Goal: Information Seeking & Learning: Check status

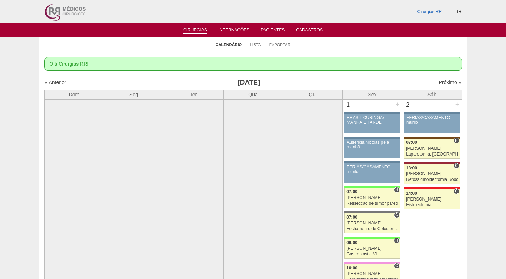
click at [439, 83] on link "Próximo »" at bounding box center [450, 83] width 23 height 6
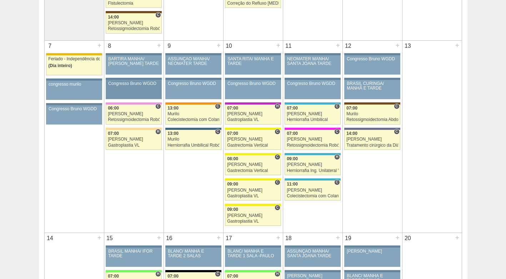
scroll to position [321, 0]
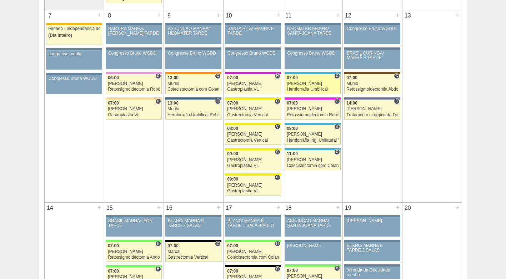
click at [301, 87] on link "87767 Marcal C 07:00 Ricardo Fernandes Herniorrafia Umbilical Hospital Neomater…" at bounding box center [313, 84] width 56 height 20
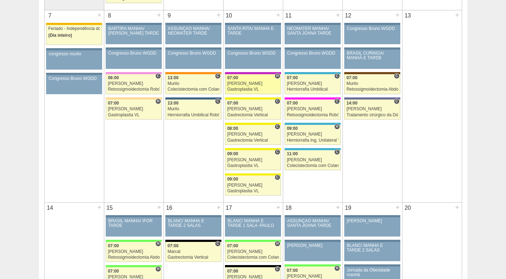
scroll to position [321, 0]
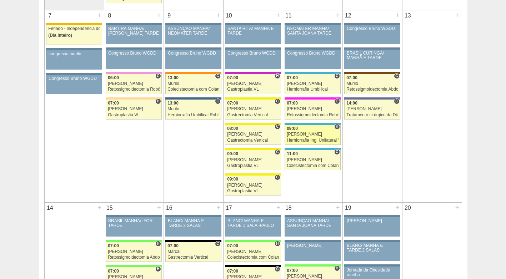
click at [308, 140] on div "Herniorrafia Ing. Unilateral VL" at bounding box center [313, 140] width 52 height 5
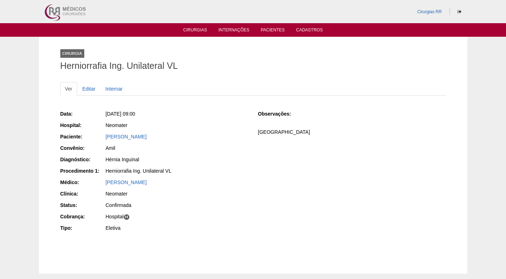
click at [199, 143] on div "Data: [DATE] 09:00 Hospital: Neomater Paciente: [PERSON_NAME] Convênio: Amil Di…" at bounding box center [154, 172] width 188 height 128
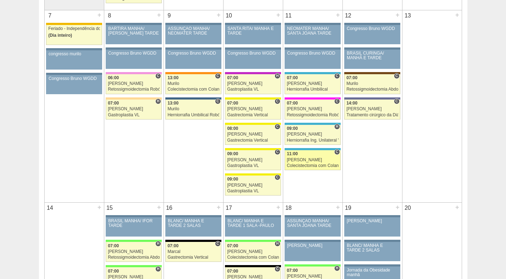
scroll to position [321, 0]
click at [312, 166] on div "Colecistectomia com Colangiografia VL" at bounding box center [313, 166] width 52 height 5
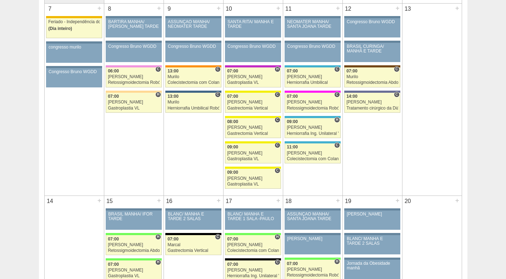
scroll to position [286, 0]
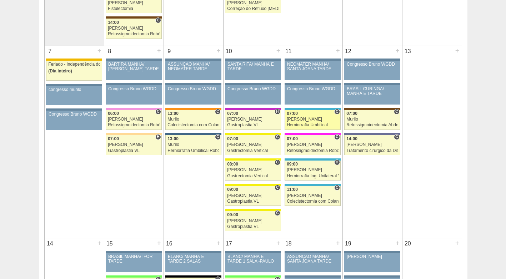
click at [301, 116] on link "87767 Marcal C 07:00 Ricardo Fernandes Herniorrafia Umbilical Hospital Neomater…" at bounding box center [313, 120] width 56 height 20
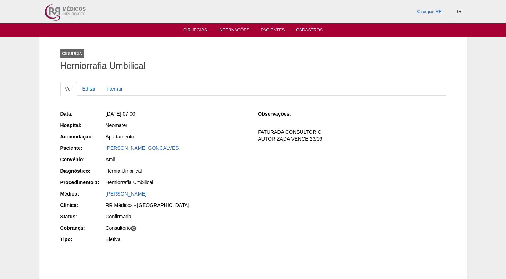
drag, startPoint x: 170, startPoint y: 149, endPoint x: 104, endPoint y: 153, distance: 66.2
click at [104, 153] on div "Paciente: CLAUDIO SANCHES GONCALVES" at bounding box center [154, 149] width 188 height 9
copy link "CLAUDIO SANCHES GONCALVES"
click at [209, 142] on div "Apartamento" at bounding box center [176, 137] width 143 height 9
click at [204, 133] on div "Apartamento" at bounding box center [177, 136] width 143 height 7
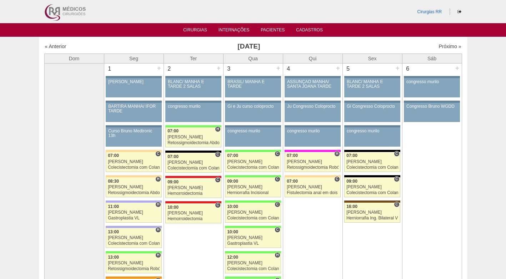
scroll to position [286, 0]
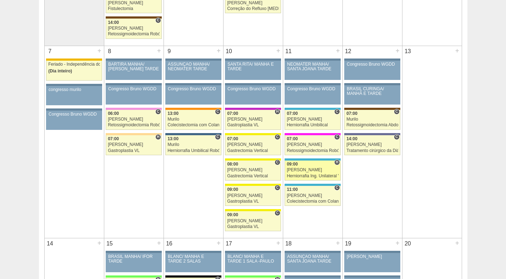
click at [318, 167] on div "09:00" at bounding box center [313, 164] width 52 height 5
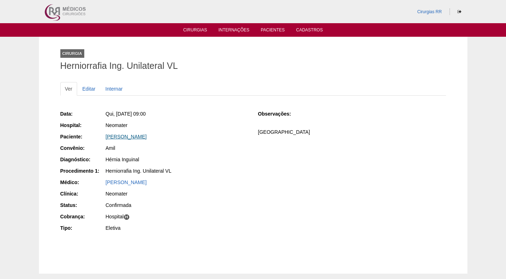
drag, startPoint x: 158, startPoint y: 140, endPoint x: 106, endPoint y: 139, distance: 52.5
click at [106, 139] on div "Marco Antonio Trevisan" at bounding box center [177, 136] width 143 height 7
copy link "Marco Antonio Trevisan"
click at [219, 130] on div "Neomater" at bounding box center [176, 126] width 143 height 9
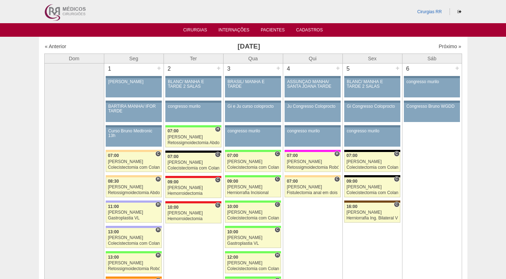
scroll to position [286, 0]
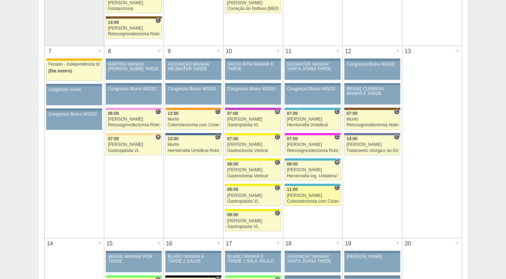
click at [300, 201] on div "Colecistectomia com Colangiografia VL" at bounding box center [313, 201] width 52 height 5
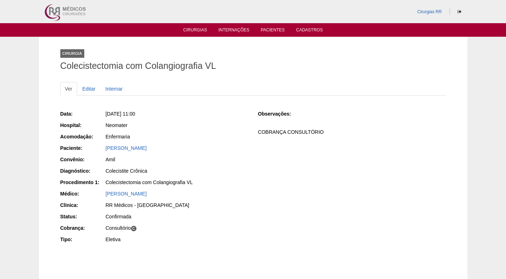
click at [148, 155] on div "Data: Qui, 11/09/2025 - 11:00 Hospital: Neomater Acomodação: Enfermaria Pacient…" at bounding box center [154, 178] width 188 height 140
drag, startPoint x: 162, startPoint y: 149, endPoint x: 104, endPoint y: 150, distance: 58.2
click at [104, 150] on div "Paciente: Thuanni Pereira Santos" at bounding box center [154, 149] width 188 height 9
copy div "Paciente: Thuanni Pereira Santos"
click at [182, 135] on div "Enfermaria" at bounding box center [177, 136] width 143 height 7
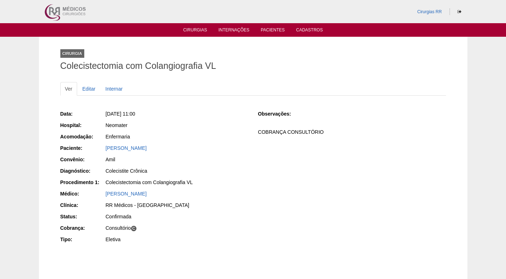
click at [219, 139] on div "Enfermaria" at bounding box center [177, 136] width 143 height 7
click at [250, 168] on div "Data: Qui, 11/09/2025 - 11:00 Hospital: Neomater Acomodação: Enfermaria Pacient…" at bounding box center [253, 178] width 386 height 140
click at [203, 151] on div "Thuanni Pereira Santos" at bounding box center [177, 148] width 143 height 7
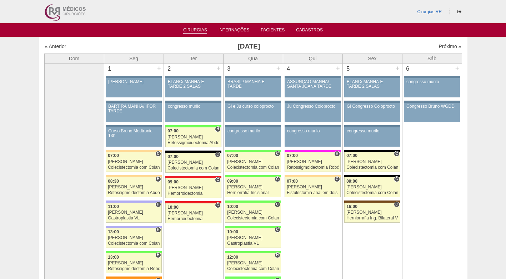
click at [200, 29] on link "Cirurgias" at bounding box center [195, 31] width 24 height 6
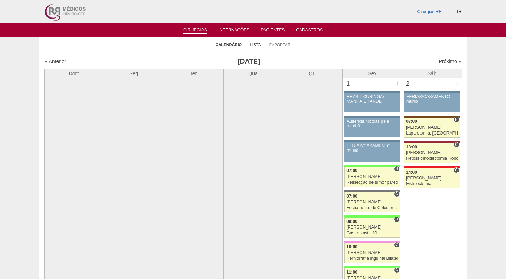
click at [259, 44] on link "Lista" at bounding box center [255, 44] width 11 height 5
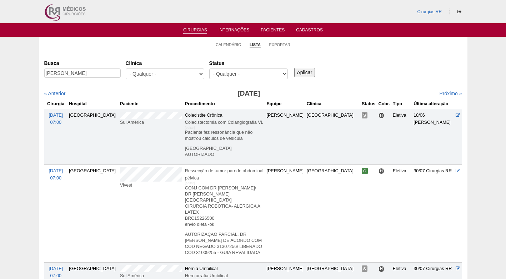
type input "[PERSON_NAME]"
click at [305, 72] on input "Aplicar" at bounding box center [304, 72] width 21 height 9
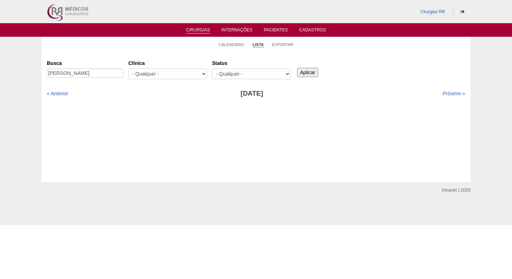
click at [146, 52] on div "Cirurgias [GEOGRAPHIC_DATA] [PERSON_NAME] [GEOGRAPHIC_DATA] - Qualquer - 6R Alp…" at bounding box center [255, 117] width 429 height 130
drag, startPoint x: 324, startPoint y: 74, endPoint x: 315, endPoint y: 76, distance: 8.9
click at [320, 76] on div "Aplicar" at bounding box center [309, 67] width 29 height 20
click at [312, 74] on input "Aplicar" at bounding box center [307, 72] width 21 height 9
click at [447, 92] on link "Próximo »" at bounding box center [453, 94] width 23 height 6
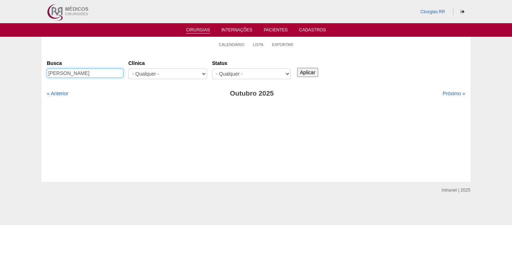
click at [99, 74] on input "[PERSON_NAME]" at bounding box center [85, 73] width 76 height 9
type input "[PERSON_NAME]"
click at [306, 71] on input "Aplicar" at bounding box center [307, 72] width 21 height 9
click at [65, 94] on link "« Anterior" at bounding box center [57, 94] width 21 height 6
click at [230, 46] on link "Calendário" at bounding box center [232, 44] width 26 height 5
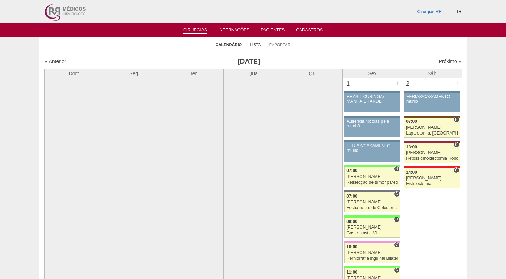
click at [255, 45] on link "Lista" at bounding box center [255, 44] width 11 height 5
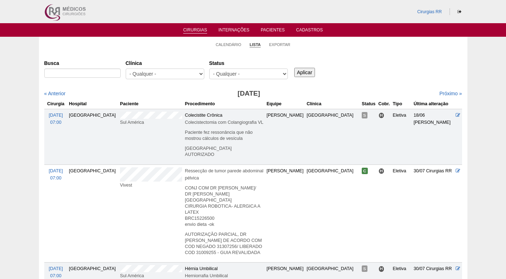
click at [344, 63] on div "Busca Clínica - Qualquer - 6R Alphaville Assunção Bartira Brasil Christovão da …" at bounding box center [253, 70] width 418 height 26
drag, startPoint x: 227, startPoint y: 44, endPoint x: 232, endPoint y: 45, distance: 5.2
click at [227, 44] on link "Calendário" at bounding box center [229, 44] width 26 height 5
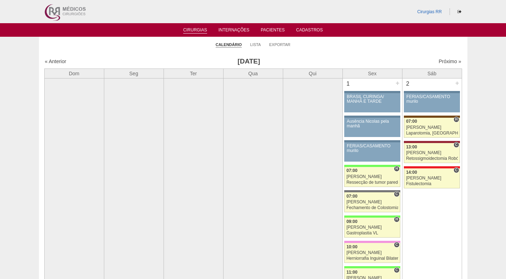
click at [340, 59] on h3 "[DATE]" at bounding box center [249, 61] width 208 height 10
click at [317, 57] on h3 "[DATE]" at bounding box center [249, 61] width 208 height 10
click at [342, 50] on ul "Calendário Lista Exportar" at bounding box center [253, 44] width 429 height 15
click at [255, 46] on link "Lista" at bounding box center [255, 44] width 11 height 5
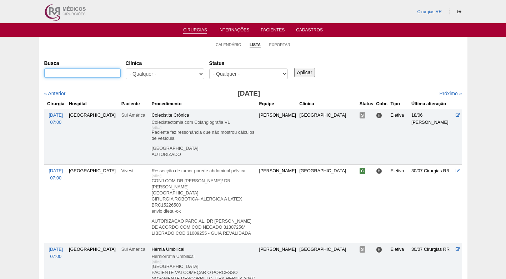
click at [101, 72] on input "Busca" at bounding box center [82, 73] width 76 height 9
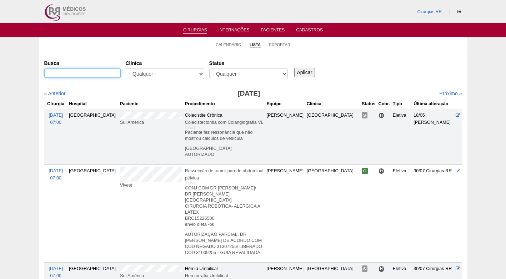
paste input "[PERSON_NAME]"
type input "[PERSON_NAME]"
click at [304, 68] on input "Aplicar" at bounding box center [304, 72] width 21 height 9
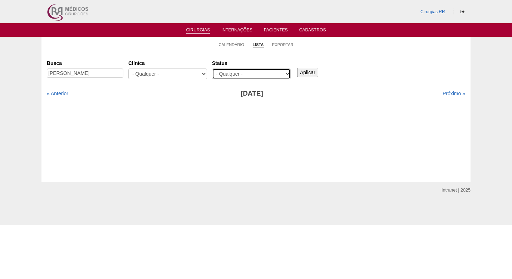
drag, startPoint x: 0, startPoint y: 0, endPoint x: 280, endPoint y: 73, distance: 289.3
click at [280, 73] on select "- Qualquer - Reservada Confirmada Suspensa Cancelada" at bounding box center [251, 74] width 79 height 11
click at [353, 59] on div "Busca Alexandre Moscatelli Clínica - Qualquer - 6R Alphaville Assunção Bartira …" at bounding box center [256, 70] width 418 height 26
click at [443, 93] on link "Próximo »" at bounding box center [453, 94] width 23 height 6
click at [445, 94] on link "Próximo »" at bounding box center [453, 94] width 23 height 6
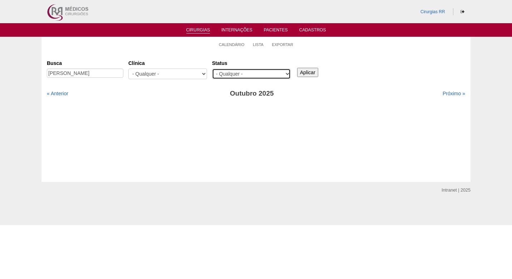
click at [285, 74] on select "- Qualquer - Reservada Confirmada Suspensa Cancelada" at bounding box center [251, 74] width 79 height 11
select select "resr"
click at [212, 69] on select "- Qualquer - Reservada Confirmada Suspensa Cancelada" at bounding box center [251, 74] width 79 height 11
click at [312, 70] on input "Aplicar" at bounding box center [307, 72] width 21 height 9
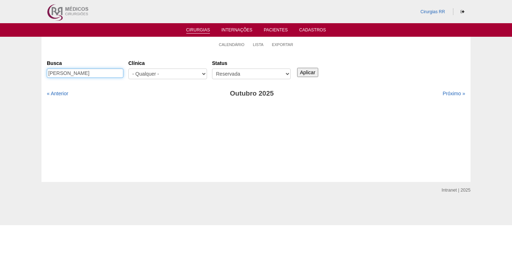
click at [102, 73] on input "Alexandre Moscatelli" at bounding box center [85, 73] width 76 height 9
type input "[PERSON_NAME]"
click at [297, 68] on input "Aplicar" at bounding box center [307, 72] width 21 height 9
click at [309, 73] on input "Aplicar" at bounding box center [307, 72] width 21 height 9
click at [286, 74] on select "- Qualquer - Reservada Confirmada Suspensa Cancelada" at bounding box center [251, 74] width 79 height 11
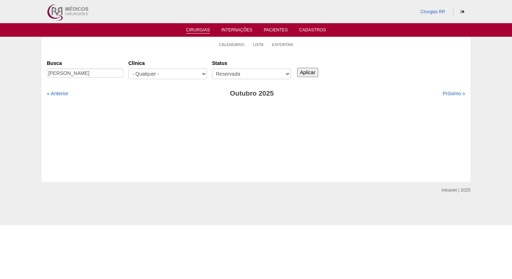
select select "susp"
click at [212, 69] on select "- Qualquer - Reservada Confirmada Suspensa Cancelada" at bounding box center [251, 74] width 79 height 11
drag, startPoint x: 307, startPoint y: 73, endPoint x: 304, endPoint y: 73, distance: 3.6
click at [308, 73] on input "Aplicar" at bounding box center [307, 72] width 21 height 9
click at [61, 92] on link "« Anterior" at bounding box center [57, 94] width 21 height 6
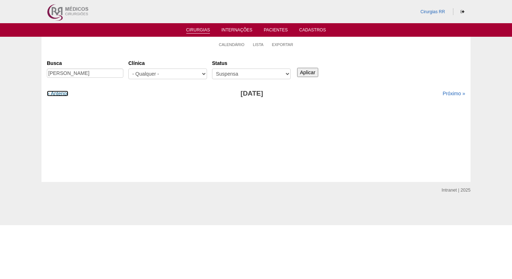
click at [61, 92] on link "« Anterior" at bounding box center [57, 94] width 21 height 6
click at [445, 91] on link "Próximo »" at bounding box center [453, 94] width 23 height 6
click at [443, 92] on link "Próximo »" at bounding box center [453, 94] width 23 height 6
click at [284, 75] on select "- Qualquer - Reservada Confirmada Suspensa Cancelada" at bounding box center [251, 74] width 79 height 11
select select "resr"
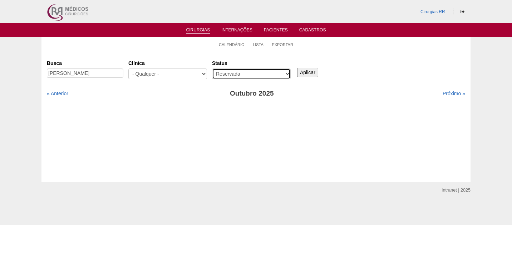
click at [212, 69] on select "- Qualquer - Reservada Confirmada Suspensa Cancelada" at bounding box center [251, 74] width 79 height 11
click at [302, 71] on input "Aplicar" at bounding box center [307, 72] width 21 height 9
click at [57, 94] on link "« Anterior" at bounding box center [57, 94] width 21 height 6
click at [57, 93] on link "« Anterior" at bounding box center [57, 94] width 21 height 6
click at [284, 74] on select "- Qualquer - Reservada Confirmada Suspensa Cancelada" at bounding box center [251, 74] width 79 height 11
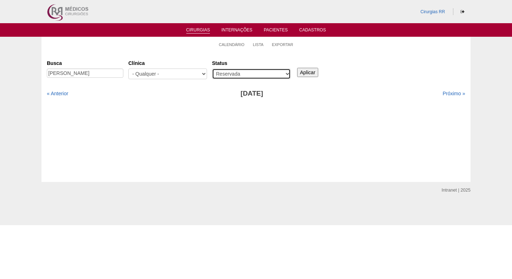
click at [212, 69] on select "- Qualquer - Reservada Confirmada Suspensa Cancelada" at bounding box center [251, 74] width 79 height 11
click at [268, 75] on select "- Qualquer - Reservada Confirmada Suspensa Cancelada" at bounding box center [251, 74] width 79 height 11
select select "All"
click at [212, 69] on select "- Qualquer - Reservada Confirmada Suspensa Cancelada" at bounding box center [251, 74] width 79 height 11
click at [312, 74] on input "Aplicar" at bounding box center [307, 72] width 21 height 9
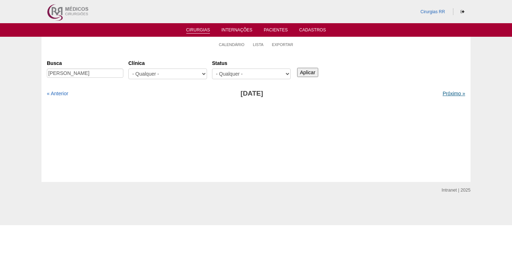
click at [444, 91] on link "Próximo »" at bounding box center [453, 94] width 23 height 6
click at [443, 91] on link "Próximo »" at bounding box center [453, 94] width 23 height 6
click at [234, 45] on link "Calendário" at bounding box center [232, 44] width 26 height 5
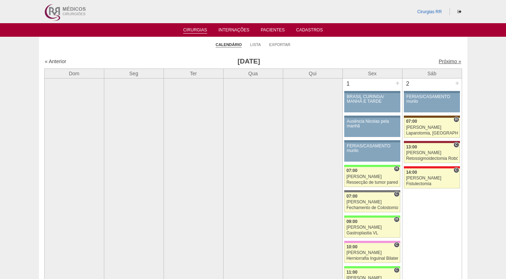
click at [444, 60] on link "Próximo »" at bounding box center [450, 62] width 23 height 6
